Goal: Download file/media

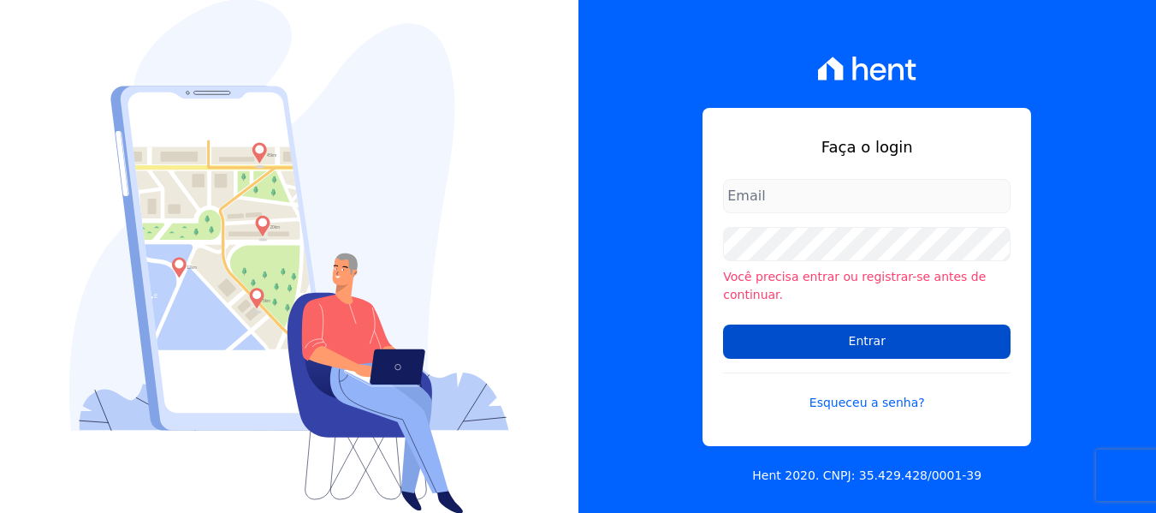
type input "[PERSON_NAME][EMAIL_ADDRESS][DOMAIN_NAME]"
click at [818, 330] on input "Entrar" at bounding box center [866, 341] width 287 height 34
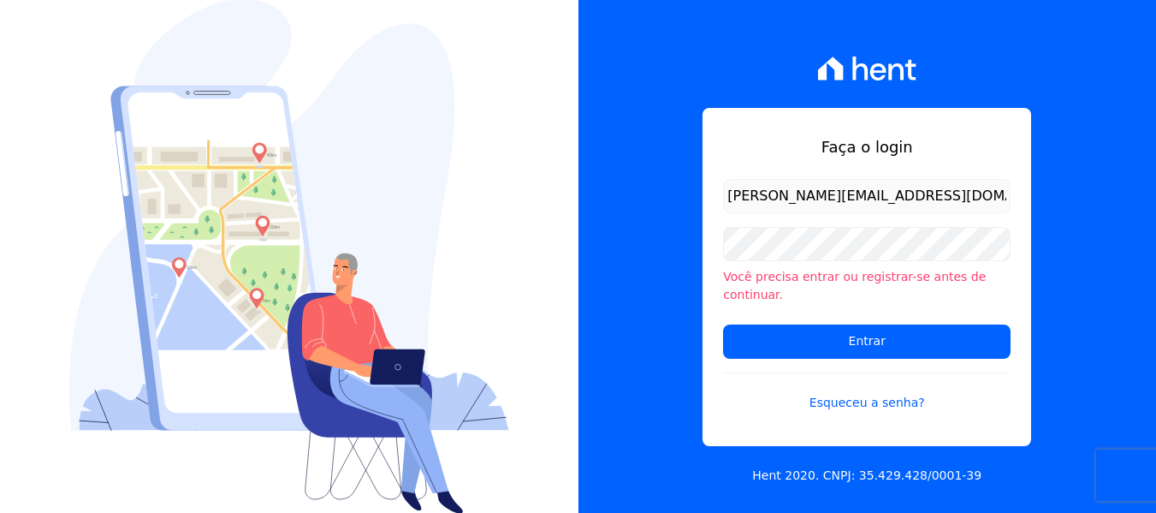
click at [702, 337] on div "Faça o login amanda.piquini@quattroconstrutora.com.br Você precisa entrar ou re…" at bounding box center [867, 256] width 578 height 513
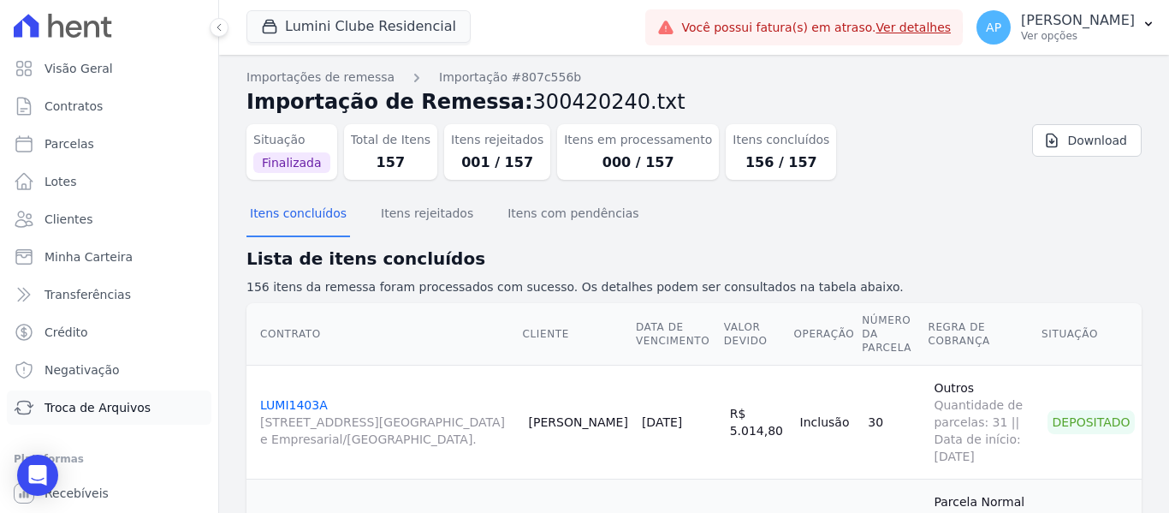
click at [116, 399] on span "Troca de Arquivos" at bounding box center [97, 407] width 106 height 17
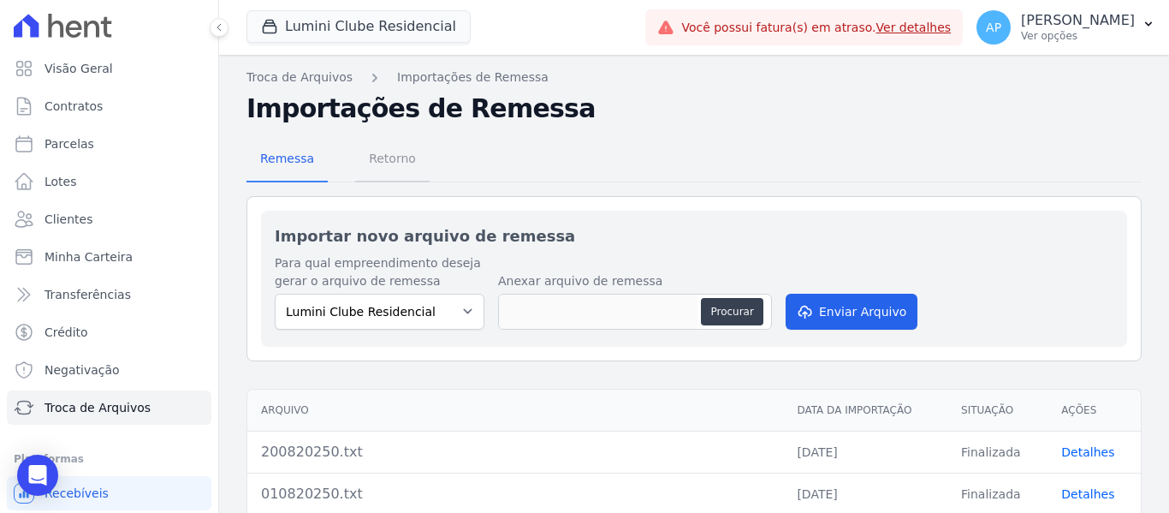
click at [401, 165] on span "Retorno" at bounding box center [393, 158] width 68 height 34
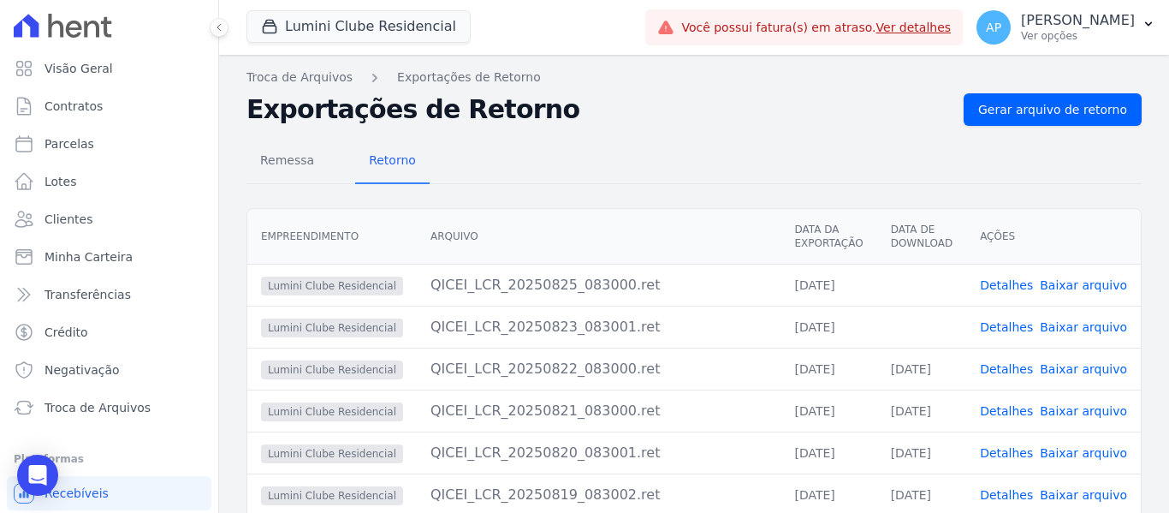
click at [1073, 326] on link "Baixar arquivo" at bounding box center [1083, 327] width 87 height 14
click at [1081, 293] on span "Baixar arquivo" at bounding box center [1083, 284] width 87 height 17
click at [1076, 287] on link "Baixar arquivo" at bounding box center [1083, 285] width 87 height 14
click at [413, 31] on button "Lumini Clube Residencial" at bounding box center [358, 26] width 224 height 33
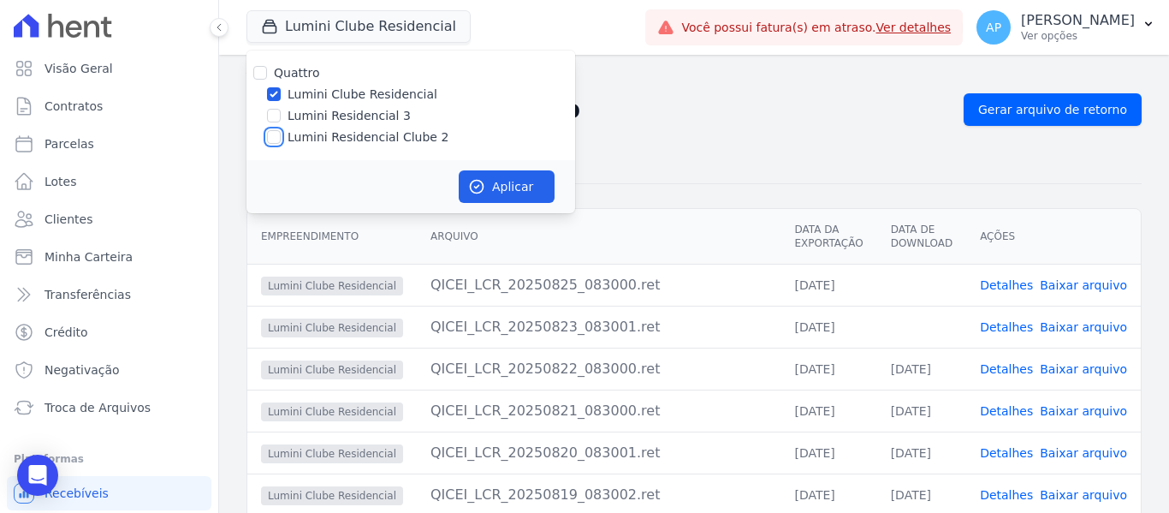
click at [270, 139] on input "Lumini Residencial Clube 2" at bounding box center [274, 137] width 14 height 14
checkbox input "true"
click at [269, 91] on input "Lumini Clube Residencial" at bounding box center [274, 94] width 14 height 14
checkbox input "false"
click at [536, 180] on button "Aplicar" at bounding box center [507, 186] width 96 height 33
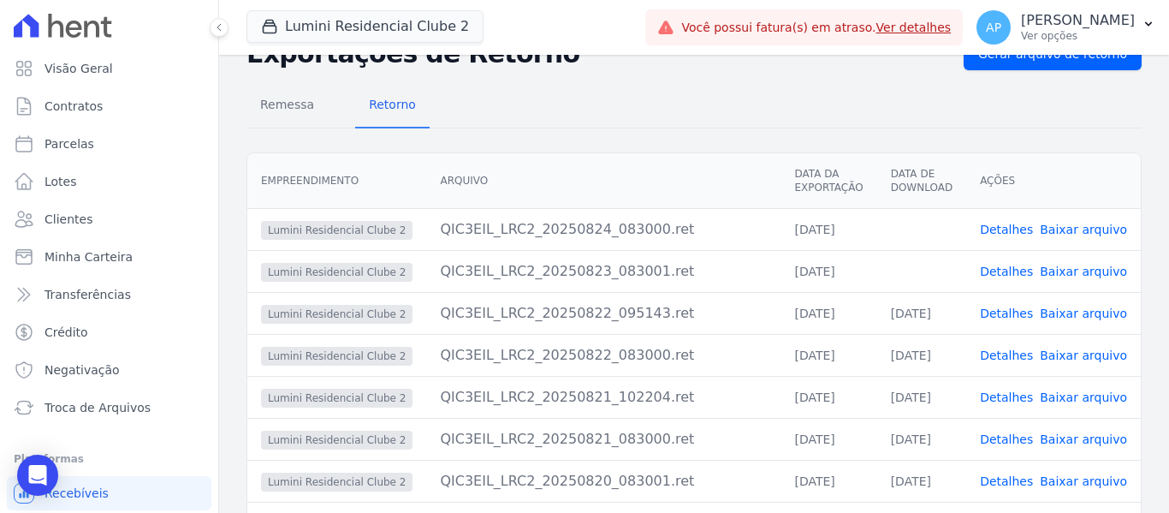
scroll to position [86, 0]
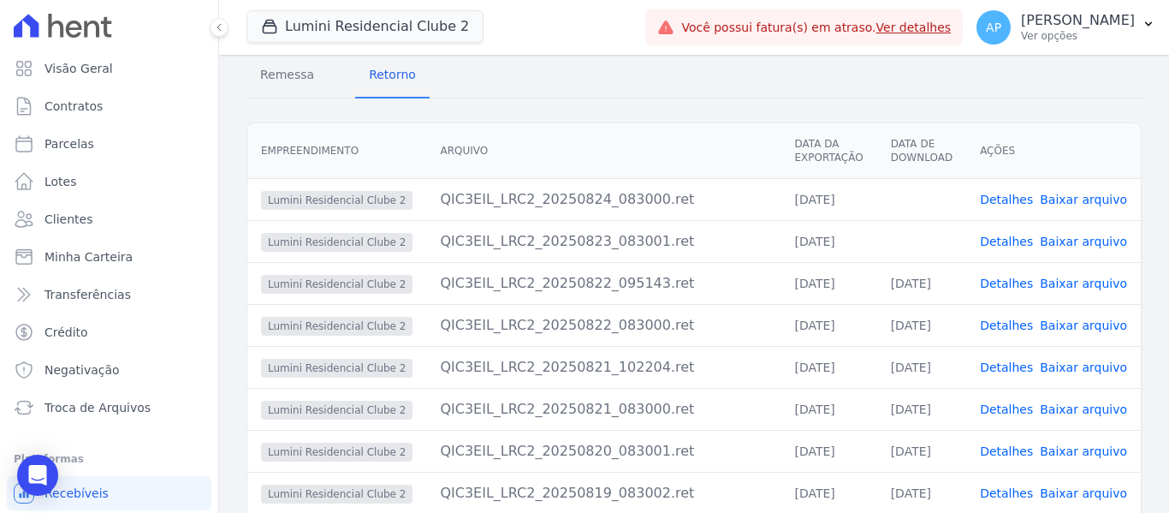
click at [1085, 244] on link "Baixar arquivo" at bounding box center [1083, 241] width 87 height 14
click at [1125, 133] on th "Ações" at bounding box center [1053, 151] width 175 height 56
click at [1101, 198] on link "Baixar arquivo" at bounding box center [1083, 200] width 87 height 14
